Goal: Communication & Community: Answer question/provide support

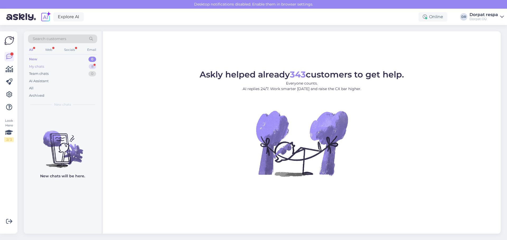
click at [74, 65] on div "My chats 8" at bounding box center [62, 66] width 69 height 7
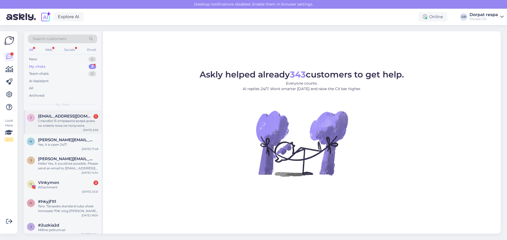
click at [70, 124] on div "Спасибо! Я отправила всера днем, но ответа пока не получила." at bounding box center [68, 124] width 60 height 10
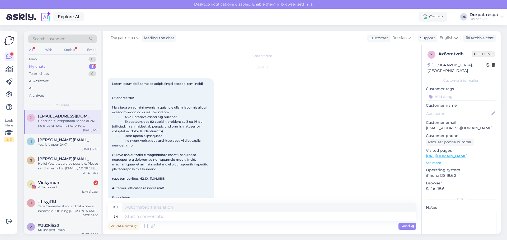
scroll to position [330, 0]
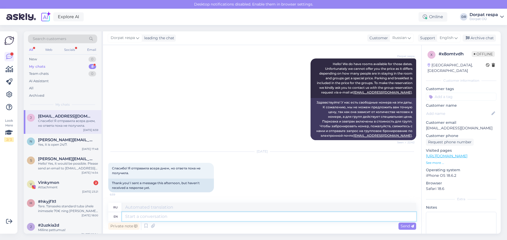
click at [155, 217] on textarea at bounding box center [269, 217] width 294 height 9
type textarea "Hello!"
type textarea "Привет!"
type textarea "Hello! I've fo"
type textarea "Привет! Я"
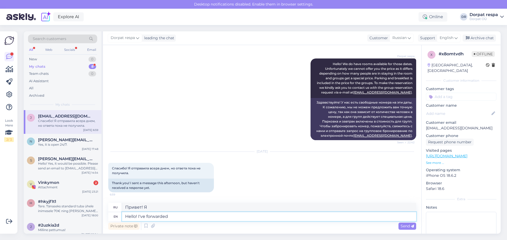
type textarea "Hello! I've forwarded"
type textarea "Здравствуйте! Я переслал(а)"
type textarea "Hello! I've forwarded your m"
type textarea "Здравствуйте! Я переслал ваше сообщение."
type textarea "Hello! I've forwarded your message again"
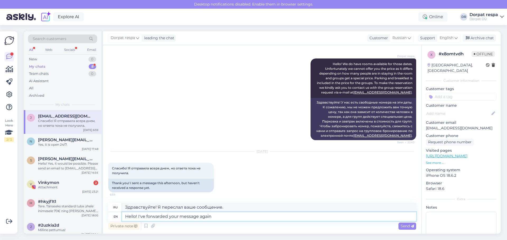
type textarea "Здравствуйте! Я снова переслал ваше сообщение."
type textarea "Hello! I've forwarded your message again to a"
type textarea "Здравствуйте! Я снова переслал ваше сообщение"
type textarea "Hello! I've forwarded your message again to a person, wh"
type textarea "Здравствуйте! Я снова переслал ваше сообщение другому человеку."
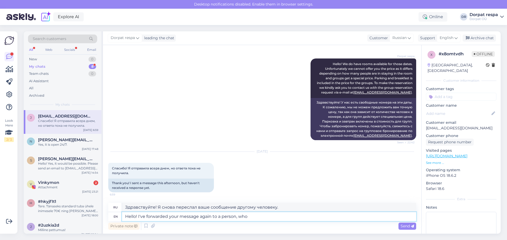
type textarea "Hello! I've forwarded your message again to a person, who"
type textarea "Здравствуйте! Я снова переслал ваше сообщение человеку, который..."
type textarea "Hello! I've forwarded your message again to a person, who is in ch"
type textarea "Здравствуйте! Я снова переслал ваше сообщение человеку, который находится в"
type textarea "Hello! I've forwarded your message again to a person, who is in charge"
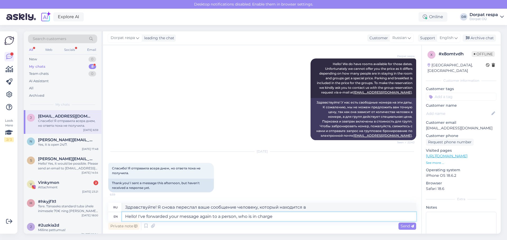
type textarea "Здравствуйте! Я переслал ваше сообщение ответственному человеку."
type textarea "Hello! I've forwarded your message again to a person, who is in charge of"
type textarea "Здравствуйте! Я переслал ваше сообщение ещё раз человеку, который отвечает за"
type textarea "Hello! I've forwarded your message again to a person, who is in charge of makin…"
type textarea "Здравствуйте! Я переслал ваше сообщение человеку, который отвечает за создание"
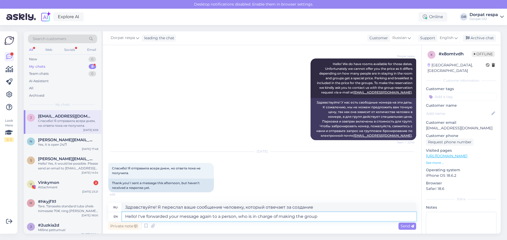
type textarea "Hello! I've forwarded your message again to a person, who is in charge of makin…"
type textarea "Здравствуйте! Я переслал ваше сообщение человеку, который отвечает за создание …"
type textarea "Hello! I've forwarded your message again to a person, who is in charge of makin…"
type textarea "Здравствуйте! Я переслал ваше сообщение человеку, который отвечает за групповое…"
type textarea "Hello! I've forwarded your message again to a person, who is in charge of makin…"
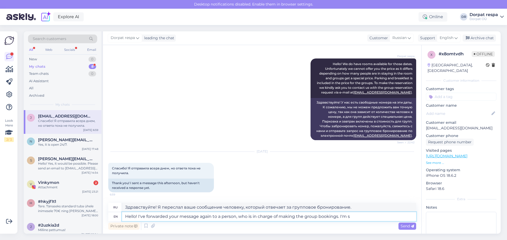
type textarea "Здравствуйте! Я переслал ваше сообщение ещё раз человеку, который отвечает за г…"
type textarea "Hello! I've forwarded your message again to a person, who is in charge of makin…"
type textarea "Здравствуйте! Я переслал ваше сообщение ещё раз человеку, который отвечает за г…"
type textarea "Hello! I've forwarded your message again to a person, who is in charge of makin…"
type textarea "Здравствуйте! Я переслал ваше сообщение ещё раз человеку, который отвечает за г…"
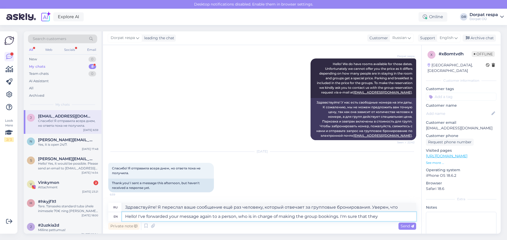
type textarea "Hello! I've forwarded your message again to a person, who is in charge of makin…"
type textarea "Здравствуйте! Я переслал ваше сообщение ещё раз человеку, который отвечает за г…"
type textarea "Hello! I've forwarded your message again to a person, who is in charge of makin…"
type textarea "Здравствуйте! Я переслал ваше сообщение человеку, который отвечает за групповые…"
type textarea "Hello! I've forwarded your message again to a person, who is in charge of makin…"
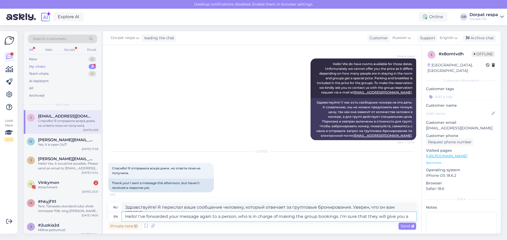
type textarea "Здравствуйте! Я переслал ваше сообщение человеку, который отвечает за групповые…"
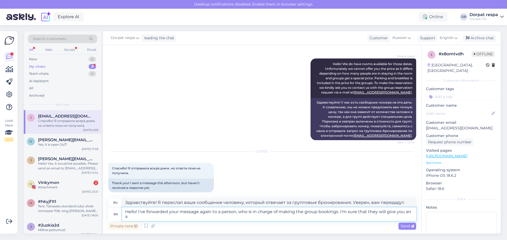
type textarea "Hello! I've forwarded your message again to a person, who is in charge of makin…"
type textarea "Здравствуйте! Я переслал ваше сообщение человеку, который отвечает за групповые…"
type textarea "Hello! I've forwarded your message again to a person, who is in charge of makin…"
type textarea "Здравствуйте! Я переслал ваше сообщение ещё раз человеку, который отвечает за г…"
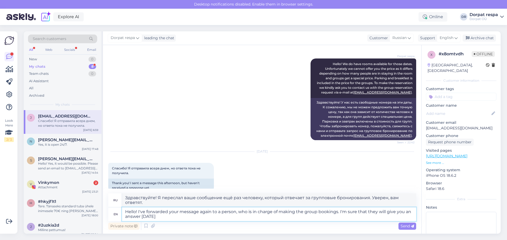
type textarea "Hello! I've forwarded your message again to a person, who is in charge of makin…"
type textarea "Здравствуйте! Я переслал ваше сообщение человеку, который отвечает за групповые…"
type textarea "Hello! I've forwarded your message again to a person, who is in charge of makin…"
click at [402, 229] on span "Send" at bounding box center [406, 226] width 13 height 5
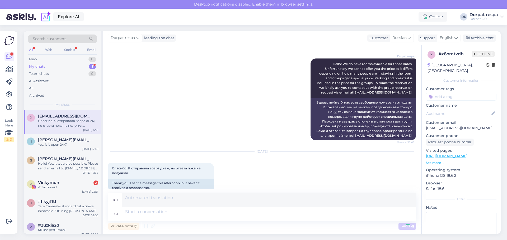
scroll to position [381, 0]
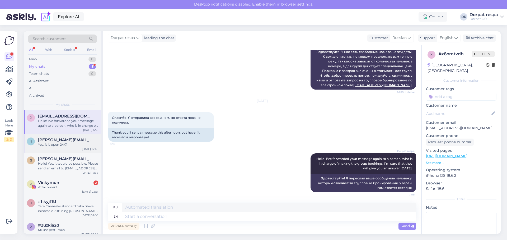
click at [64, 148] on div "n [PERSON_NAME][EMAIL_ADDRESS][DOMAIN_NAME] Yes, it is open 24/7. [DATE] 17:48" at bounding box center [63, 143] width 78 height 19
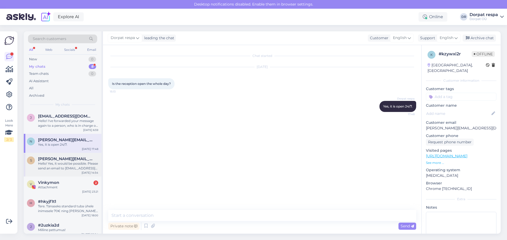
click at [45, 170] on div "Hello! Yes, it would be possible. Please send an email to [EMAIL_ADDRESS][DOMAI…" at bounding box center [68, 167] width 60 height 10
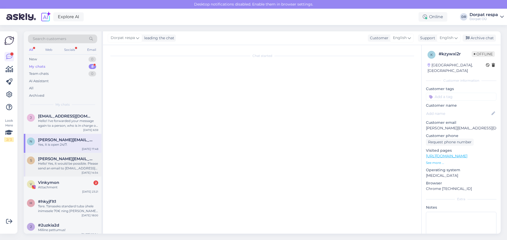
scroll to position [67, 0]
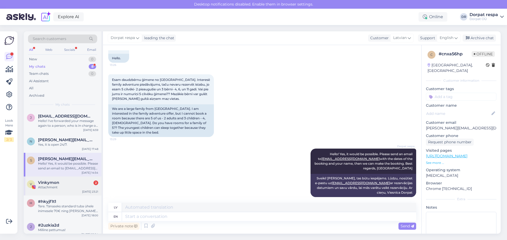
click at [54, 188] on div "Attachment" at bounding box center [68, 187] width 60 height 5
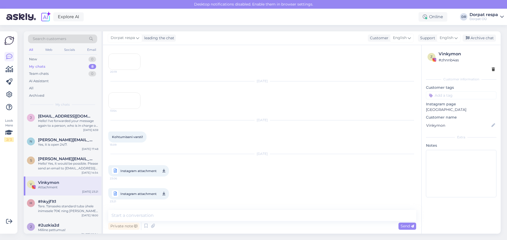
scroll to position [322, 0]
click at [54, 207] on div "Tere. Tänaseks standard tuba ühele inimesele 70€ ning [PERSON_NAME] 77€." at bounding box center [68, 209] width 60 height 10
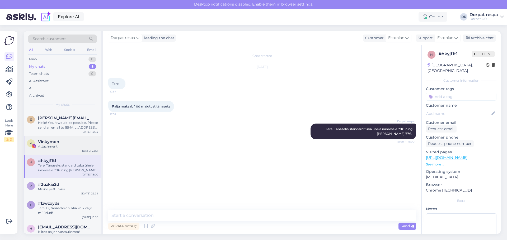
scroll to position [52, 0]
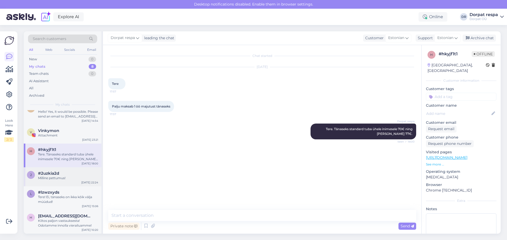
click at [63, 179] on div "Milline pettumus!" at bounding box center [68, 178] width 60 height 5
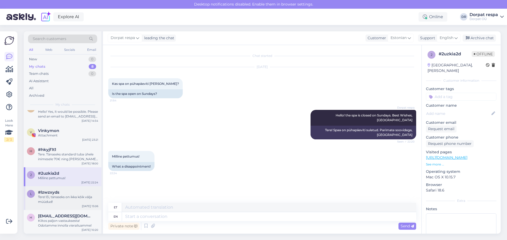
click at [48, 203] on div "Tere! Ei, tänaseks on ikka kõik välja müüdud!" at bounding box center [68, 200] width 60 height 10
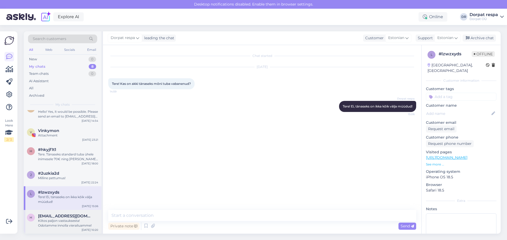
click at [51, 219] on div "Kiitos paljon vastauksesta! Odotamme innolla vierailuamme!" at bounding box center [68, 224] width 60 height 10
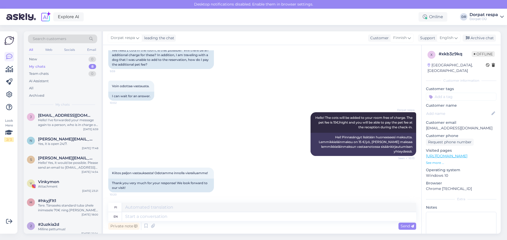
scroll to position [0, 0]
click at [51, 91] on div "All" at bounding box center [62, 88] width 69 height 7
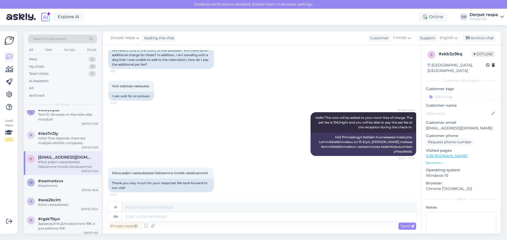
scroll to position [158, 0]
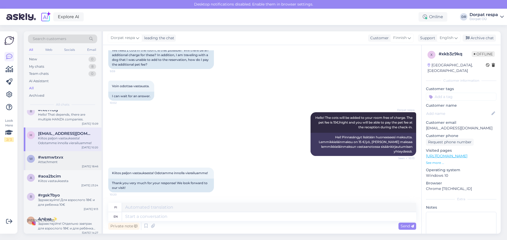
click at [70, 163] on div "Attachment" at bounding box center [68, 162] width 60 height 5
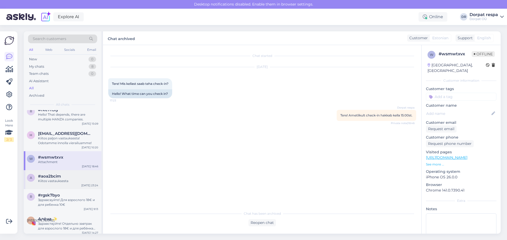
click at [62, 177] on div "#aoa2bcim" at bounding box center [68, 176] width 60 height 5
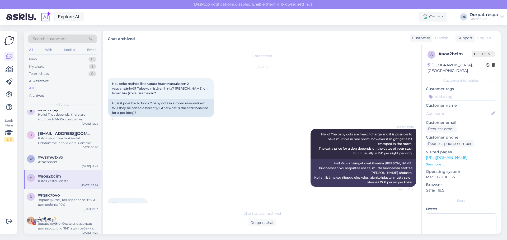
scroll to position [21, 0]
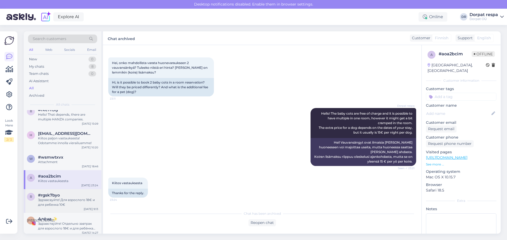
click at [65, 196] on div "#rgsk7byo" at bounding box center [68, 195] width 60 height 5
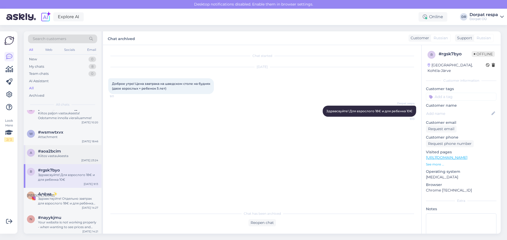
scroll to position [211, 0]
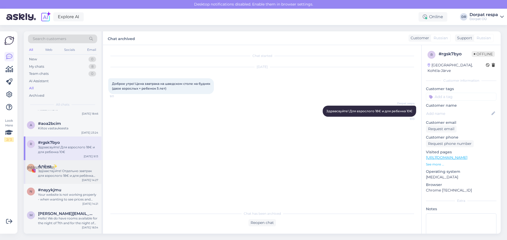
click at [49, 179] on div "А [PERSON_NAME] ✨ Здравствуйте! Отдельно завтрак для взрослого 18€ и для ребёнк…" at bounding box center [63, 173] width 78 height 24
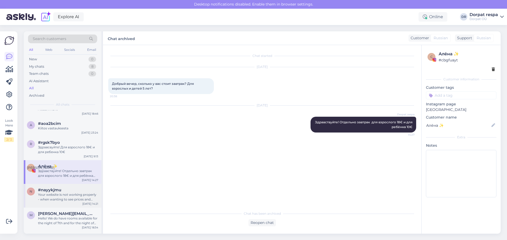
click at [51, 194] on div "Your website is not working properly - when wanting to see prices and availabil…" at bounding box center [68, 198] width 60 height 10
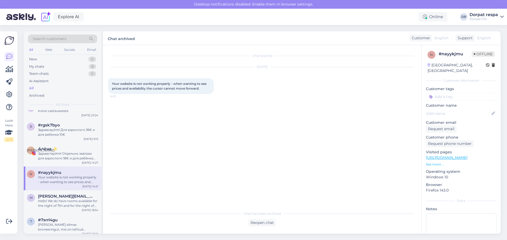
scroll to position [238, 0]
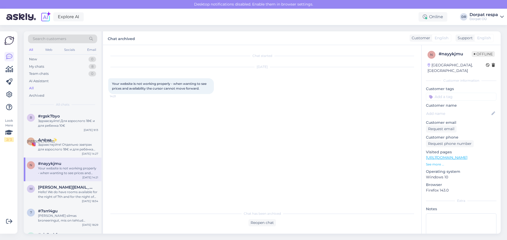
click at [51, 194] on div "Hello! We do have rooms available for the night of 7th and for the night of [DA…" at bounding box center [68, 195] width 60 height 10
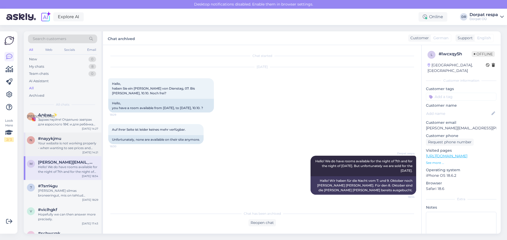
scroll to position [264, 0]
click at [51, 194] on div "[PERSON_NAME] silmas broneeringut, mis on tehtud tänaseks, siis paraku meie sed…" at bounding box center [68, 192] width 60 height 10
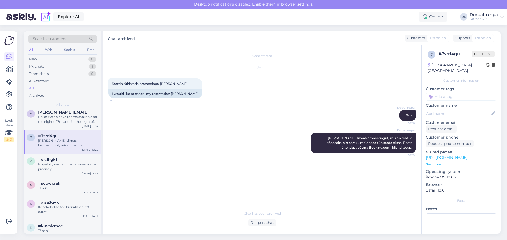
scroll to position [317, 0]
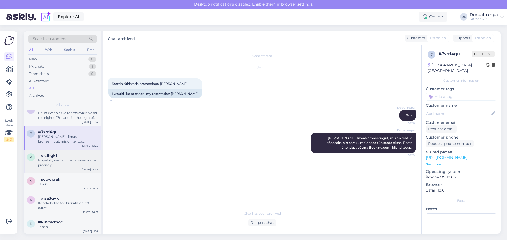
click at [64, 161] on div "Hopefully we can then answer more precisely." at bounding box center [68, 163] width 60 height 10
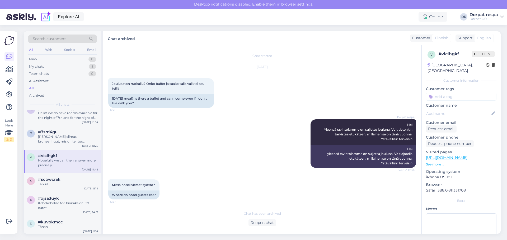
scroll to position [129, 0]
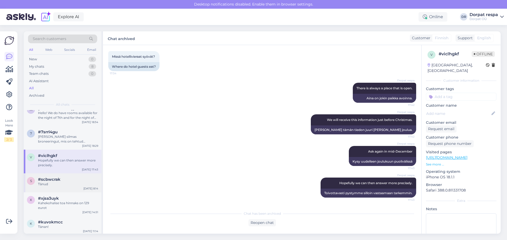
click at [54, 184] on div "Tänud" at bounding box center [68, 184] width 60 height 5
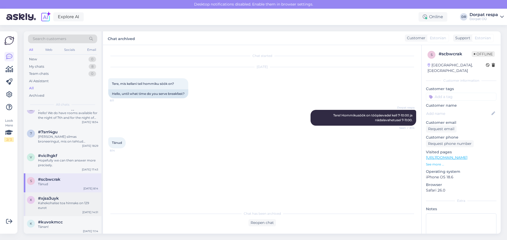
click at [54, 199] on span "#xjsa3uyk" at bounding box center [48, 198] width 21 height 5
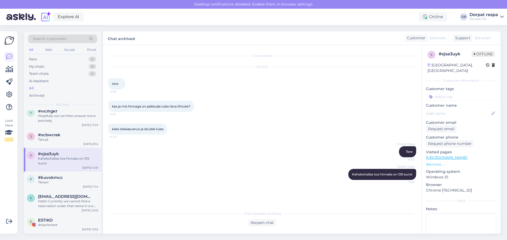
scroll to position [370, 0]
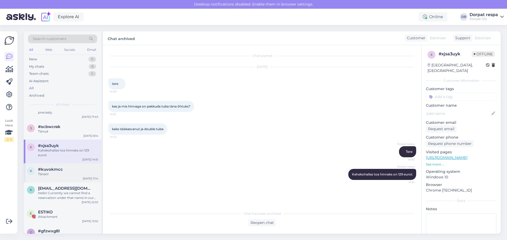
click at [52, 170] on span "#kuvokmcc" at bounding box center [50, 169] width 25 height 5
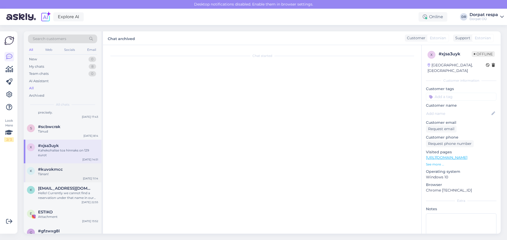
scroll to position [15, 0]
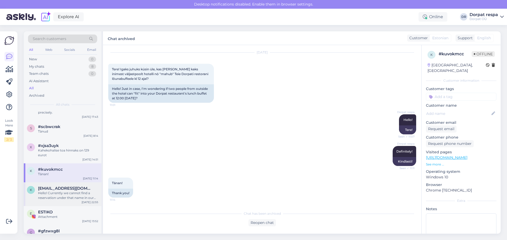
click at [56, 193] on div "Hello! Currently we cannot find a reservation under that name in our system. Pl…" at bounding box center [68, 196] width 60 height 10
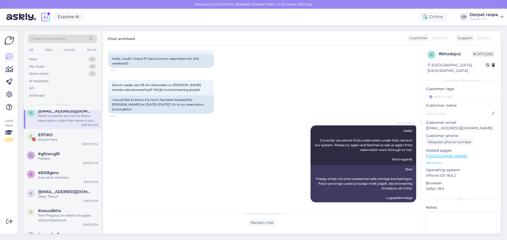
scroll to position [449, 0]
click at [46, 138] on div "Attachment" at bounding box center [68, 138] width 60 height 5
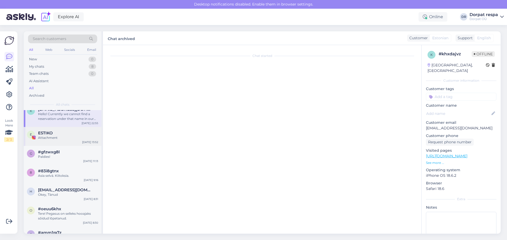
scroll to position [0, 0]
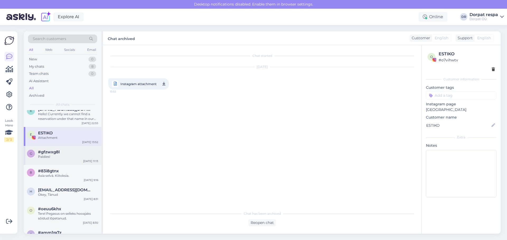
click at [50, 155] on div "Paldies!" at bounding box center [68, 157] width 60 height 5
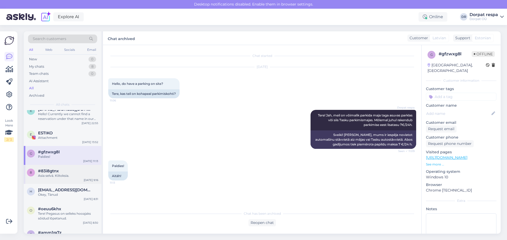
click at [51, 177] on div "Asia selvä. Kiitoksia." at bounding box center [68, 176] width 60 height 5
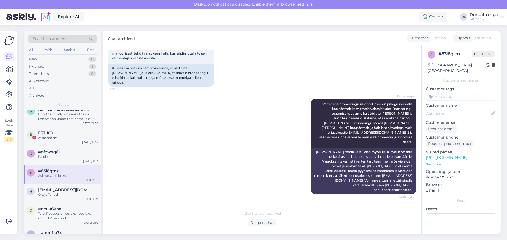
scroll to position [475, 0]
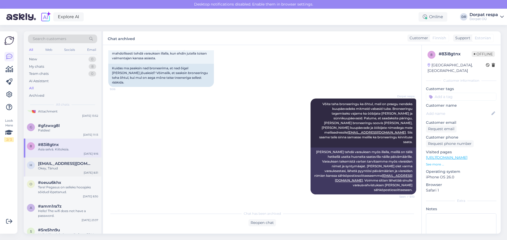
click at [53, 167] on div "Okey, Tänud" at bounding box center [68, 168] width 60 height 5
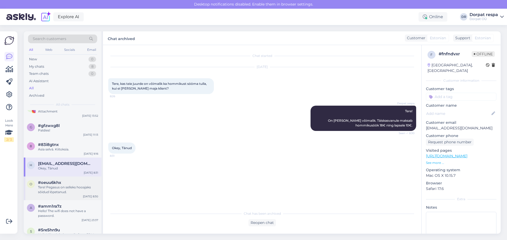
click at [48, 186] on div "Tere! Pegasus on selleks hooajaks sõidud lõpetanud." at bounding box center [68, 190] width 60 height 10
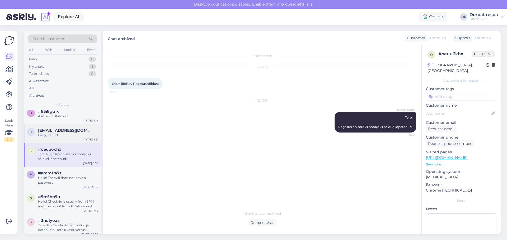
scroll to position [528, 0]
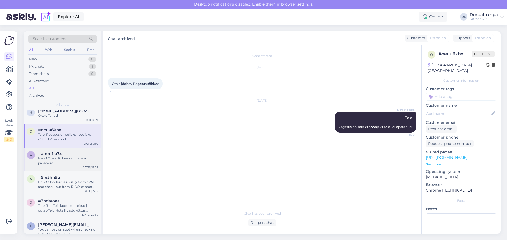
click at [57, 164] on div "Hello! The wifi does not have a password." at bounding box center [68, 161] width 60 height 10
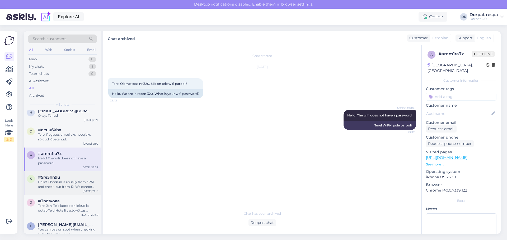
click at [56, 175] on div "5 #5re5hn9u Hello! Check-in is usually from 3PM and check-out from 12. We canno…" at bounding box center [63, 184] width 78 height 24
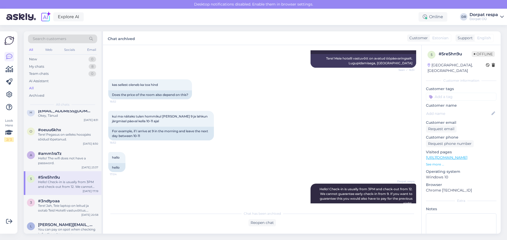
scroll to position [111, 0]
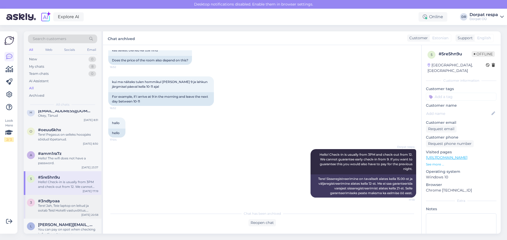
click at [48, 211] on div "Tere! Jah, Teie laptop on leitud ja ootab Teid Hotelli vastuvõttus. Parimate so…" at bounding box center [68, 209] width 60 height 10
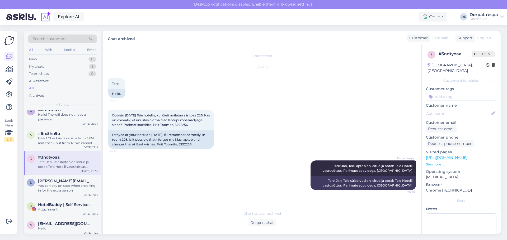
scroll to position [581, 0]
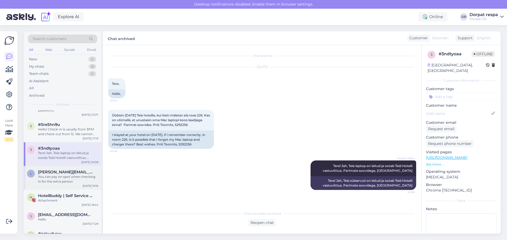
click at [53, 177] on div "You can pay on spot when checking in for the extra person" at bounding box center [68, 180] width 60 height 10
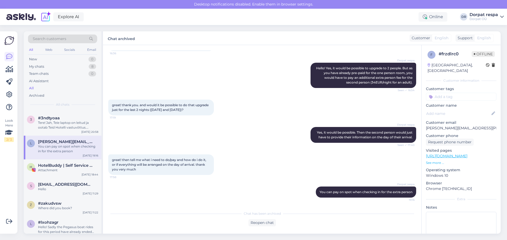
scroll to position [634, 0]
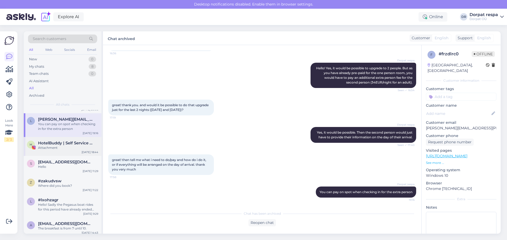
click at [56, 149] on div "Attachment" at bounding box center [68, 148] width 60 height 5
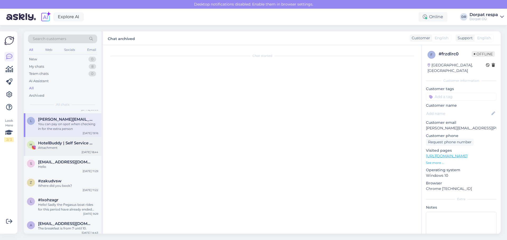
scroll to position [0, 0]
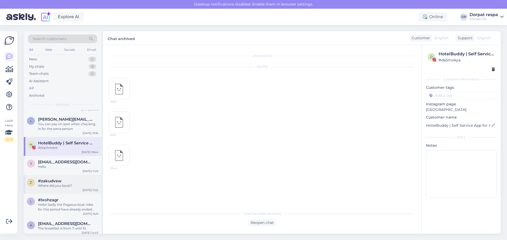
click at [56, 191] on div "z #[PERSON_NAME] Where did you book? [DATE] 11:22" at bounding box center [63, 184] width 78 height 19
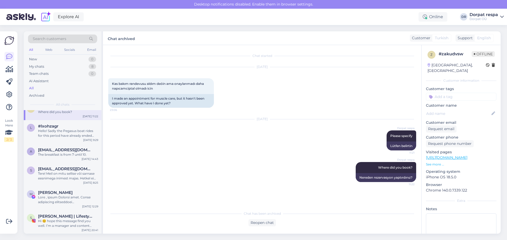
scroll to position [713, 0]
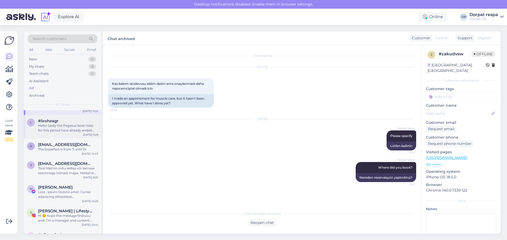
click at [48, 138] on div "l #lxohzagr Hello! Sadly the Pegasus boat rides for this period have already en…" at bounding box center [63, 127] width 78 height 24
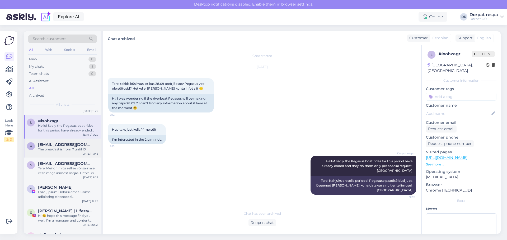
click at [42, 151] on div "The breakfast is from 7 until 10." at bounding box center [68, 149] width 60 height 5
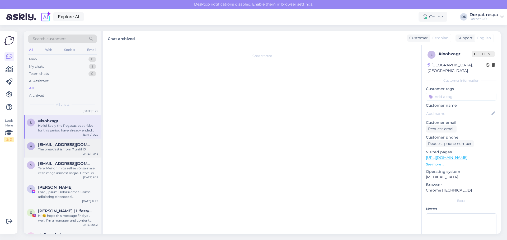
scroll to position [5, 0]
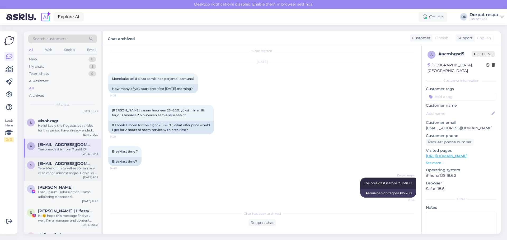
click at [50, 162] on span "[EMAIL_ADDRESS][DOMAIN_NAME]" at bounding box center [65, 164] width 55 height 5
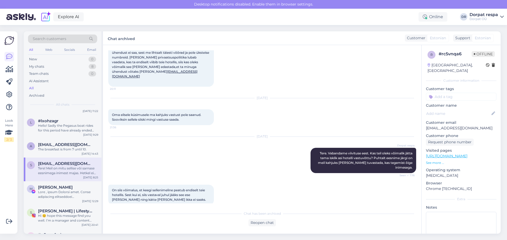
scroll to position [73, 0]
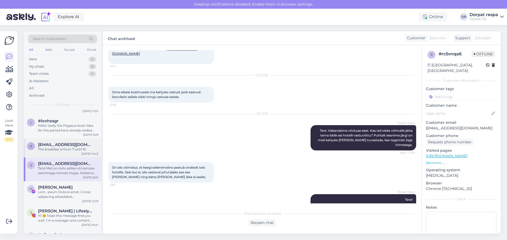
click at [66, 149] on div "The breakfast is from 7 until 10." at bounding box center [68, 149] width 60 height 5
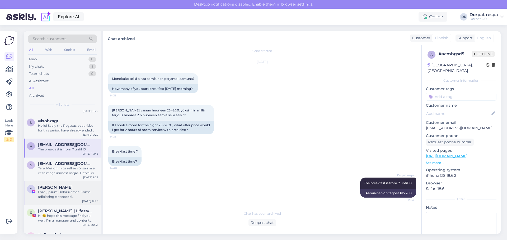
click at [55, 190] on div at bounding box center [68, 195] width 60 height 10
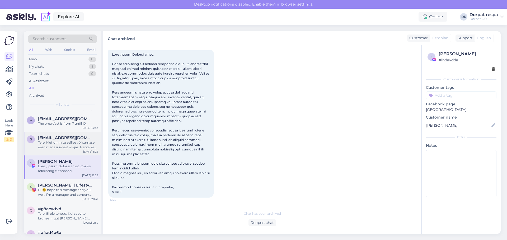
scroll to position [739, 0]
click at [36, 198] on div "S [PERSON_NAME] | Lifestyle & Travel Hi 😊 hope this message find you well. I’m …" at bounding box center [63, 191] width 78 height 24
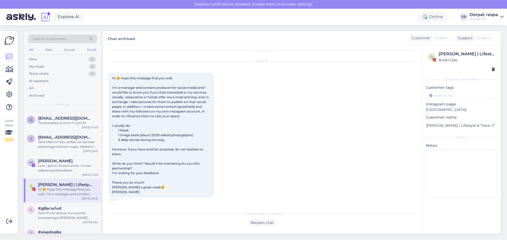
scroll to position [792, 0]
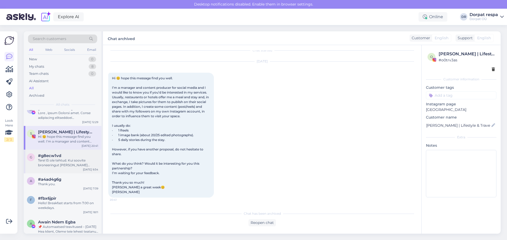
click at [56, 168] on div "g #g8ecw1vd Tere! Ei ole tehtud. Kui soovite broneeringut [PERSON_NAME] saatke …" at bounding box center [63, 162] width 78 height 24
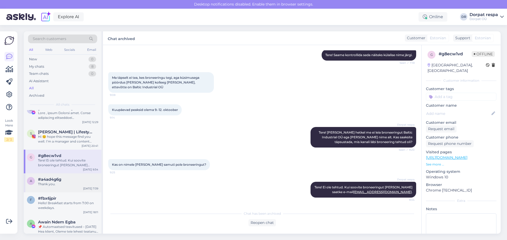
click at [47, 182] on div "Thank you." at bounding box center [68, 184] width 60 height 5
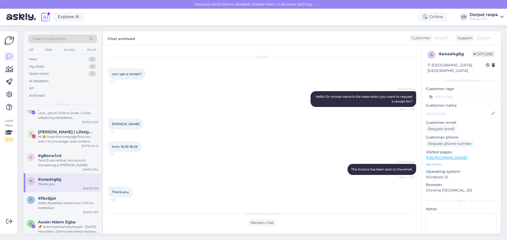
scroll to position [818, 0]
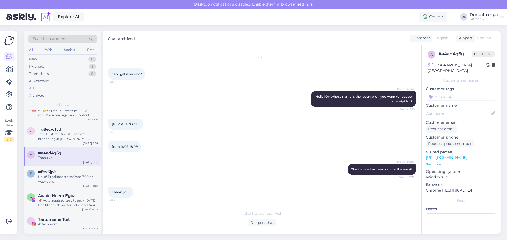
click at [69, 179] on div "Hello! Breakfast starts from 7.00 on weekdays." at bounding box center [68, 180] width 60 height 10
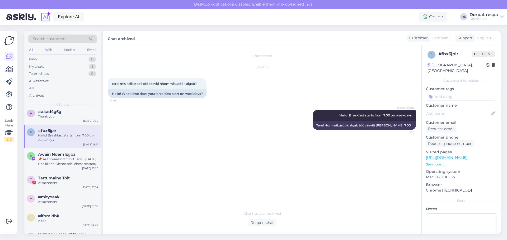
scroll to position [924, 0]
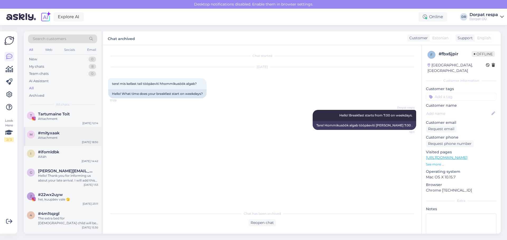
click at [69, 140] on div "m #mityxaak Attachment [DATE] 18:30" at bounding box center [63, 136] width 78 height 19
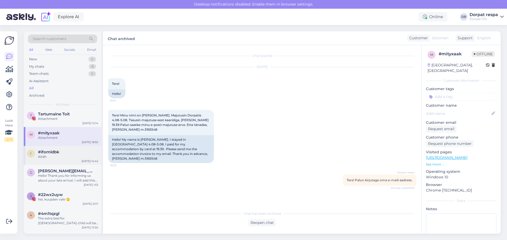
click at [67, 158] on div "Aitäh" at bounding box center [68, 157] width 60 height 5
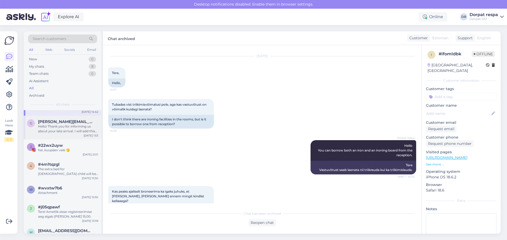
scroll to position [977, 0]
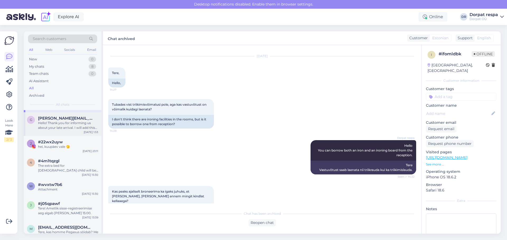
click at [51, 130] on div "g [PERSON_NAME][EMAIL_ADDRESS][DOMAIN_NAME] Hello! Thank you for informing us a…" at bounding box center [63, 124] width 78 height 24
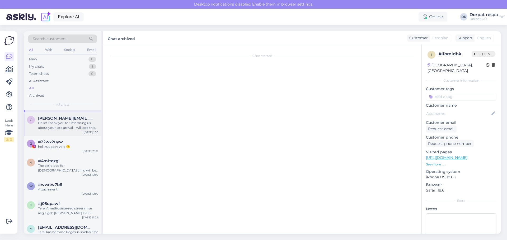
scroll to position [0, 0]
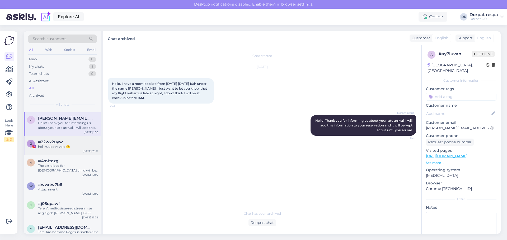
click at [56, 152] on div "2 #22wx2uyw hei, kuupàev vale 🫣 [DATE] 23:11" at bounding box center [63, 145] width 78 height 19
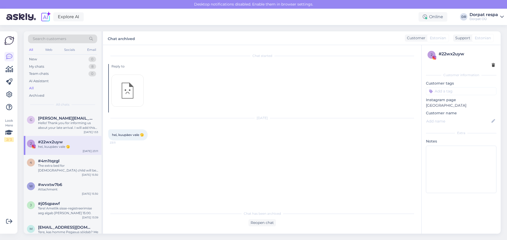
click at [119, 101] on div at bounding box center [127, 91] width 32 height 32
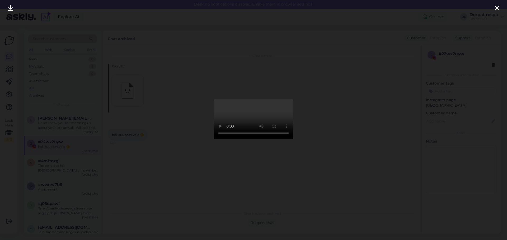
click at [206, 148] on div at bounding box center [253, 120] width 507 height 240
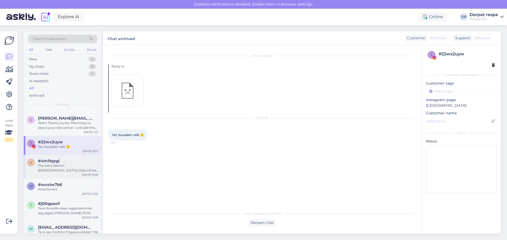
click at [36, 171] on div "4 #4m1tqzgl The extra bed for [DEMOGRAPHIC_DATA] child will be 21€/night." at bounding box center [62, 166] width 71 height 14
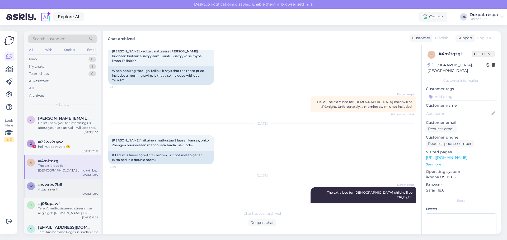
click at [55, 193] on div "w #wvxtw7b6 Attachment [DATE] 15:30" at bounding box center [63, 188] width 78 height 19
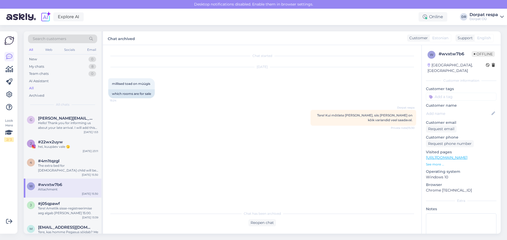
scroll to position [1030, 0]
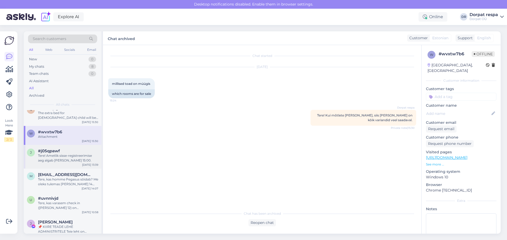
click at [57, 166] on div "j #j05qpawf Tere! Ametlik sisse-registreerimise aeg algab [PERSON_NAME] 15:00. …" at bounding box center [63, 157] width 78 height 24
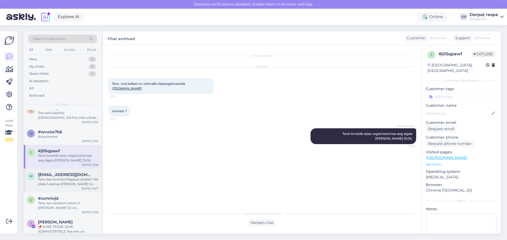
click at [58, 176] on span "[EMAIL_ADDRESS][DOMAIN_NAME]" at bounding box center [65, 175] width 55 height 5
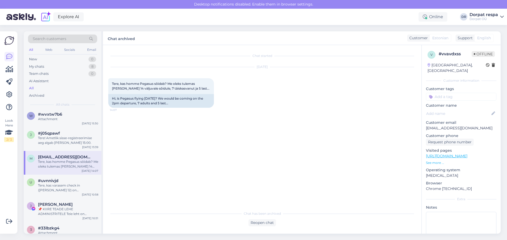
scroll to position [1056, 0]
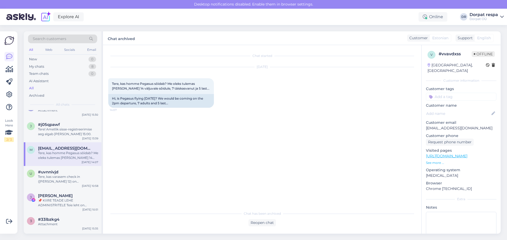
click at [58, 176] on div "Tere, kas varasem check in ([PERSON_NAME] 12) on [PERSON_NAME] võimalik?" at bounding box center [68, 180] width 60 height 10
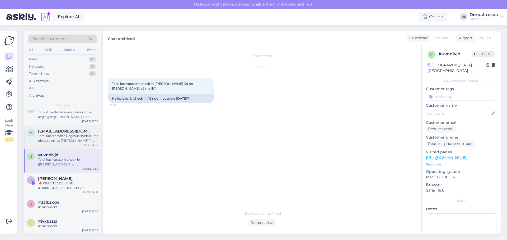
scroll to position [1082, 0]
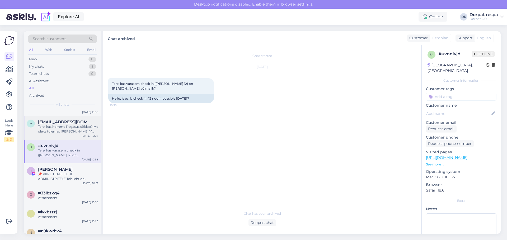
click at [58, 176] on div "📌 KIIRE TEADE LEHE ADMINISTRITELE Teie leht on rikkunud Meta kogukonna juhiseid…" at bounding box center [68, 177] width 60 height 10
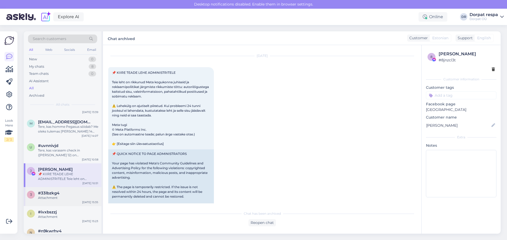
click at [59, 193] on span "#33lbzkg4" at bounding box center [48, 193] width 21 height 5
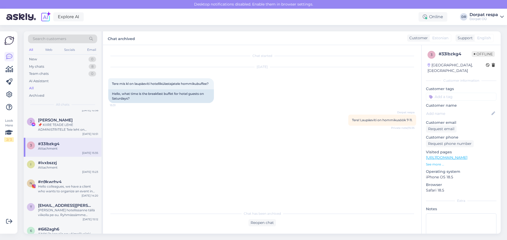
scroll to position [1135, 0]
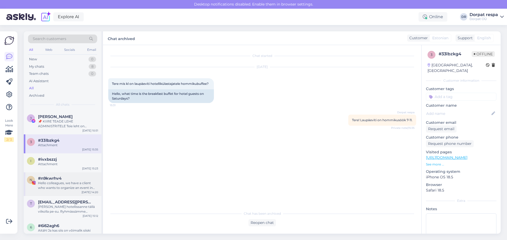
click at [65, 179] on div "#n9kwrhv4" at bounding box center [68, 178] width 60 height 5
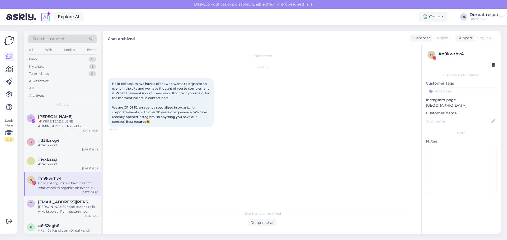
scroll to position [1162, 0]
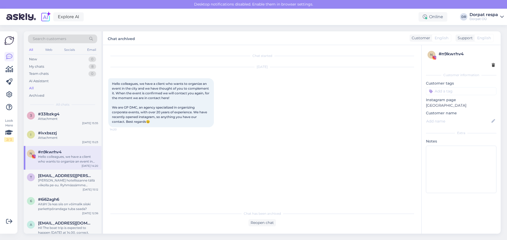
click at [65, 179] on div "[PERSON_NAME] hotellissanne tällä viikolla pe-su. Ryhmässämme kysytään, ketkä l…" at bounding box center [68, 183] width 60 height 10
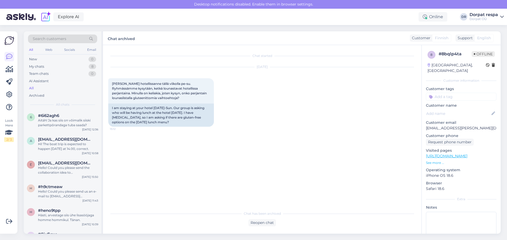
scroll to position [1267, 0]
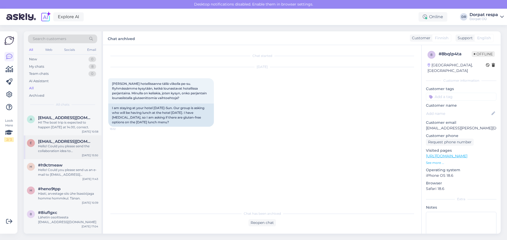
click at [79, 150] on div "Hello! Could you please send the collaboration idea to [EMAIL_ADDRESS][DOMAIN_N…" at bounding box center [68, 149] width 60 height 10
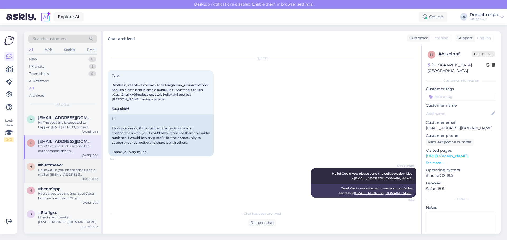
scroll to position [1294, 0]
